Goal: Find contact information: Find contact information

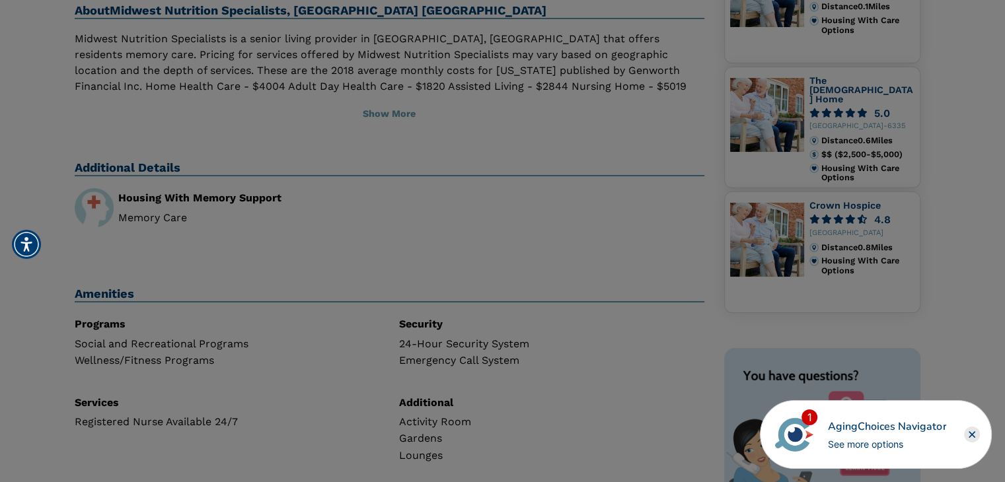
scroll to position [66, 0]
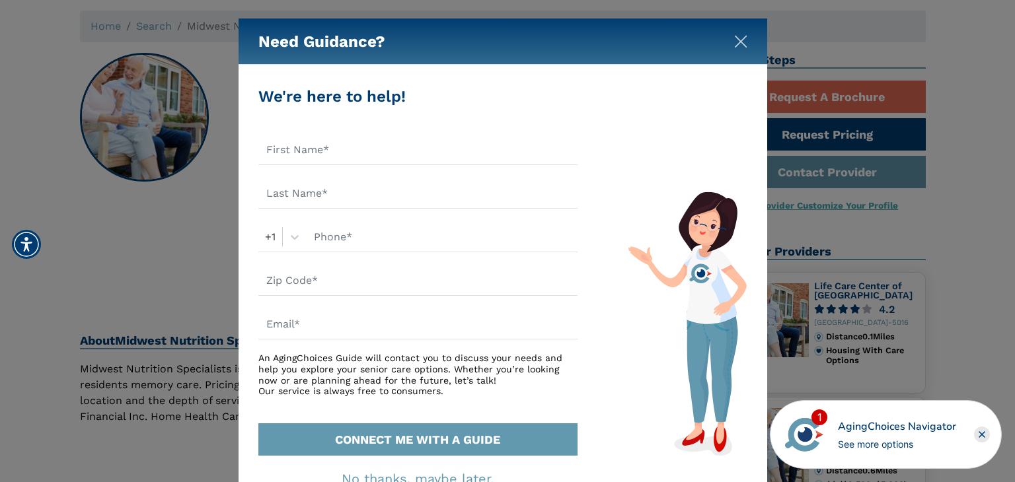
click at [735, 38] on img "Close" at bounding box center [740, 41] width 13 height 13
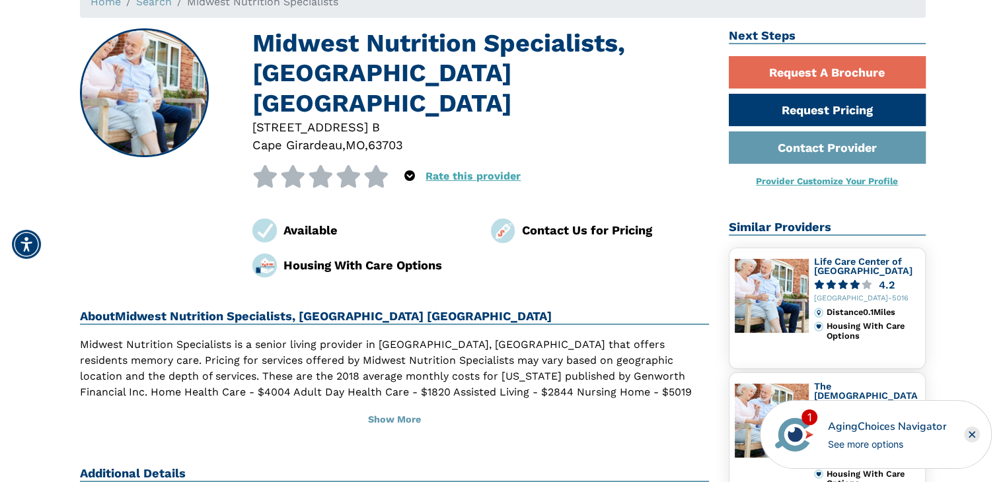
scroll to position [132, 0]
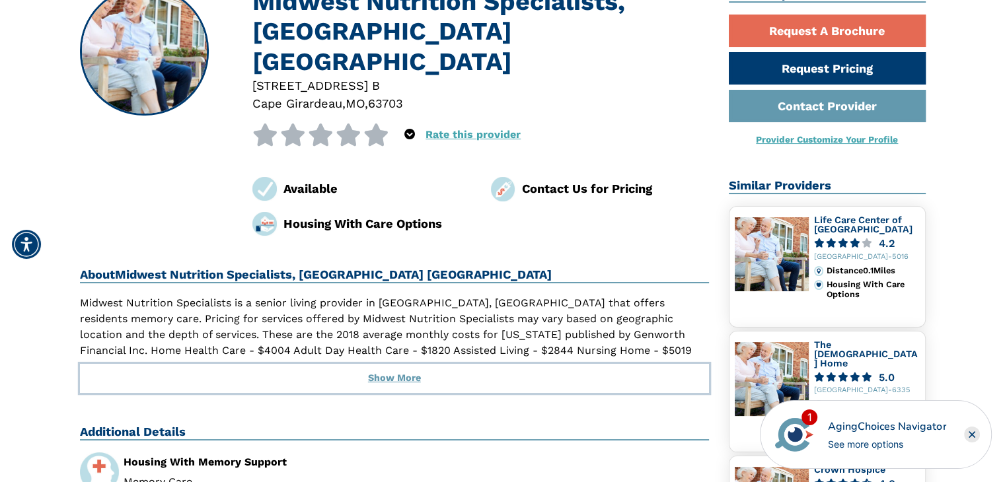
click at [396, 364] on button "Show More" at bounding box center [395, 378] width 630 height 29
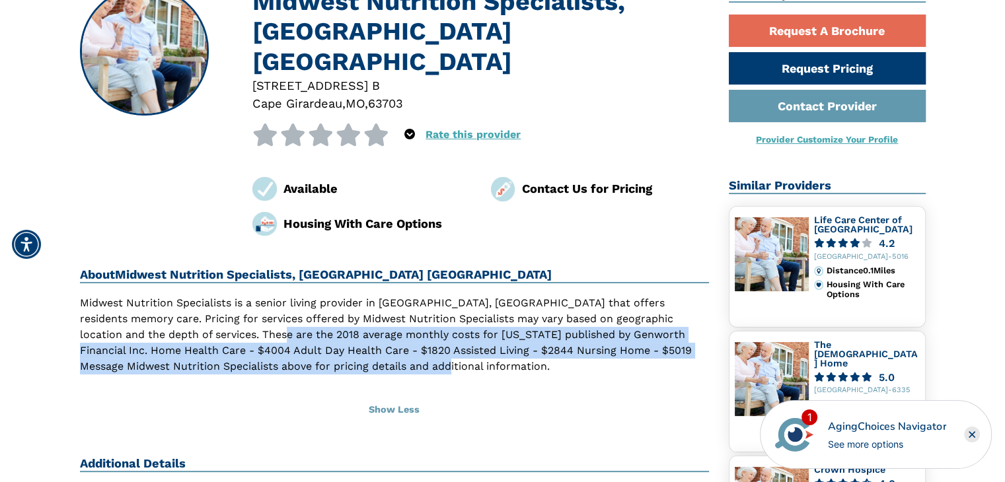
drag, startPoint x: 200, startPoint y: 310, endPoint x: 541, endPoint y: 334, distance: 341.7
click at [541, 334] on p "Midwest Nutrition Specialists is a senior living provider in [GEOGRAPHIC_DATA],…" at bounding box center [395, 334] width 630 height 79
click at [425, 340] on p "Midwest Nutrition Specialists is a senior living provider in [GEOGRAPHIC_DATA],…" at bounding box center [395, 334] width 630 height 79
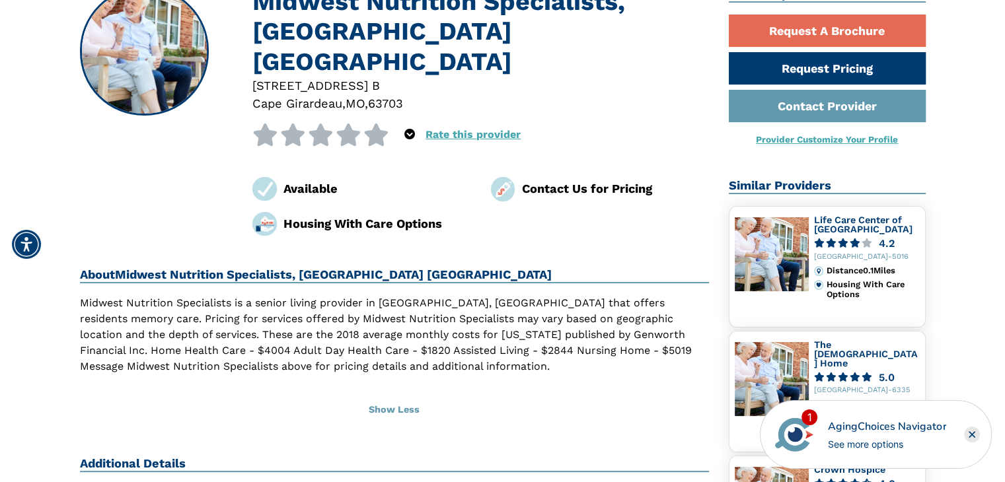
scroll to position [0, 0]
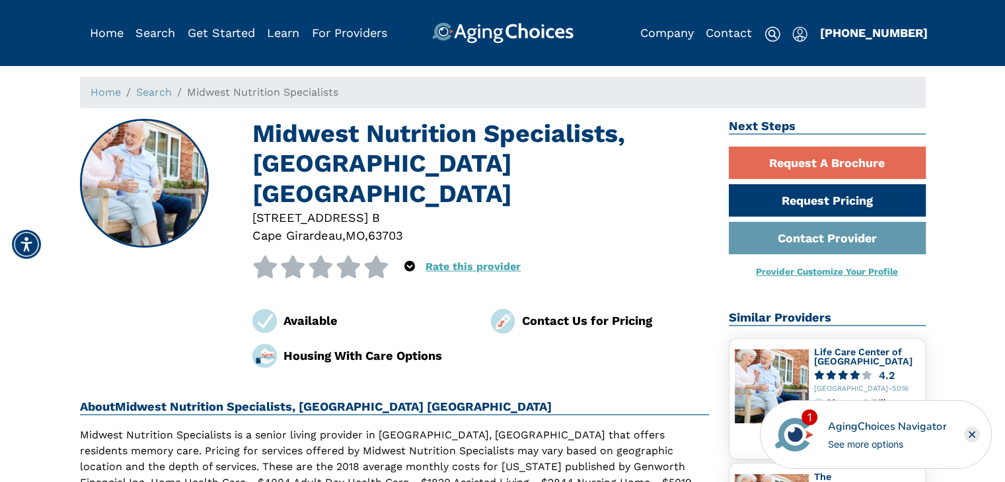
drag, startPoint x: 338, startPoint y: 168, endPoint x: 320, endPoint y: 173, distance: 18.4
click at [338, 168] on h1 "Midwest Nutrition Specialists, [GEOGRAPHIC_DATA] [GEOGRAPHIC_DATA]" at bounding box center [480, 164] width 456 height 90
click at [510, 309] on img at bounding box center [503, 321] width 24 height 24
click at [572, 312] on div "Contact Us for Pricing" at bounding box center [615, 321] width 188 height 18
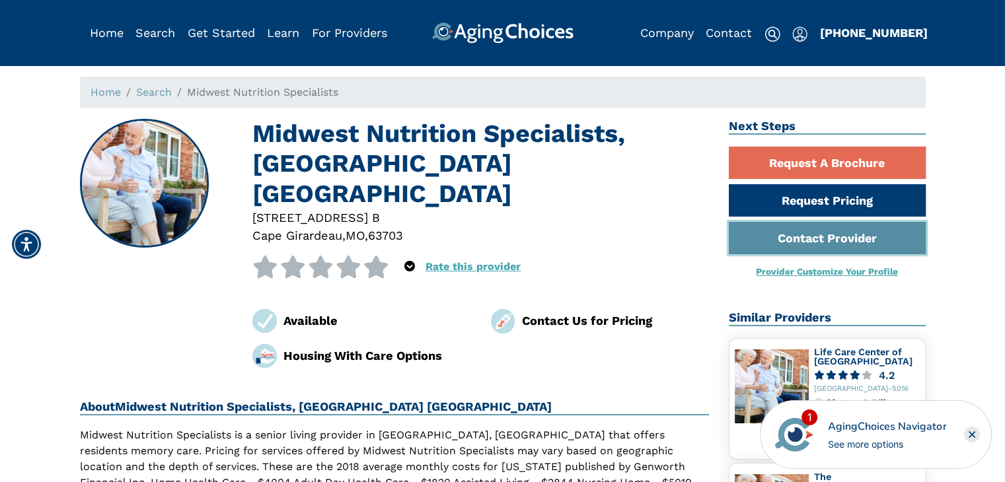
click at [811, 235] on link "Contact Provider" at bounding box center [827, 238] width 197 height 32
